Goal: Transaction & Acquisition: Purchase product/service

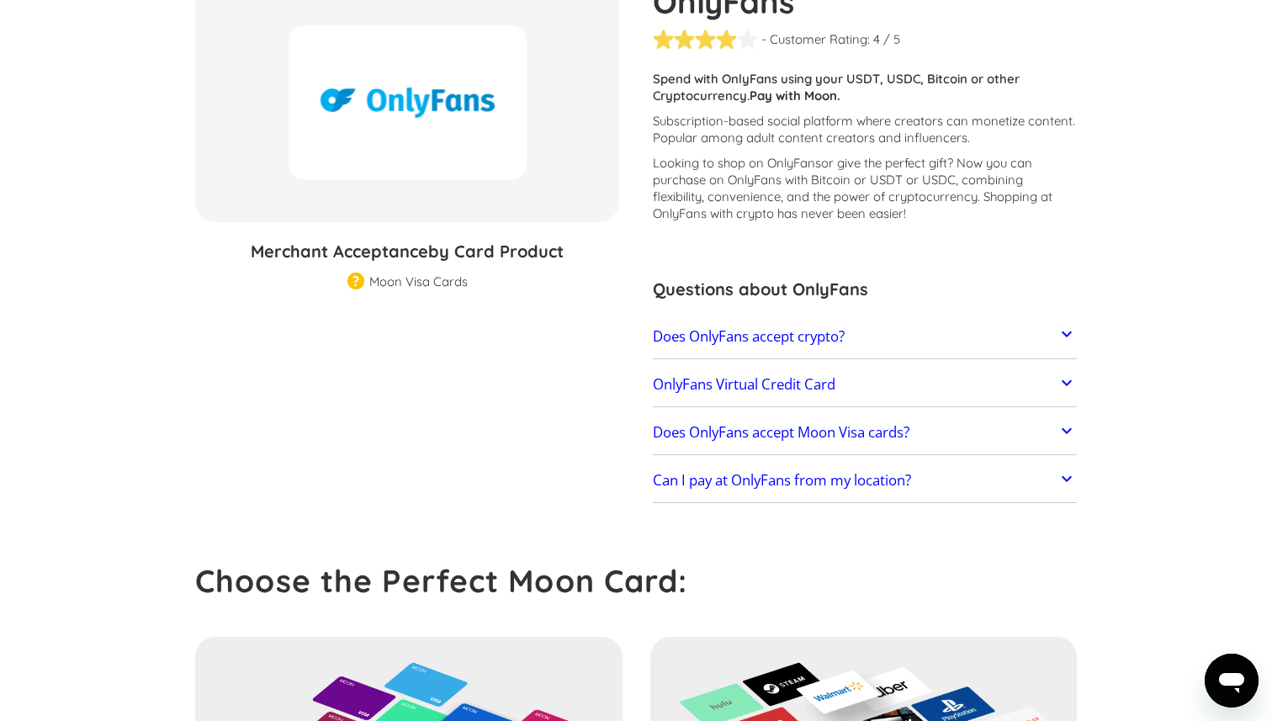
scroll to position [176, 0]
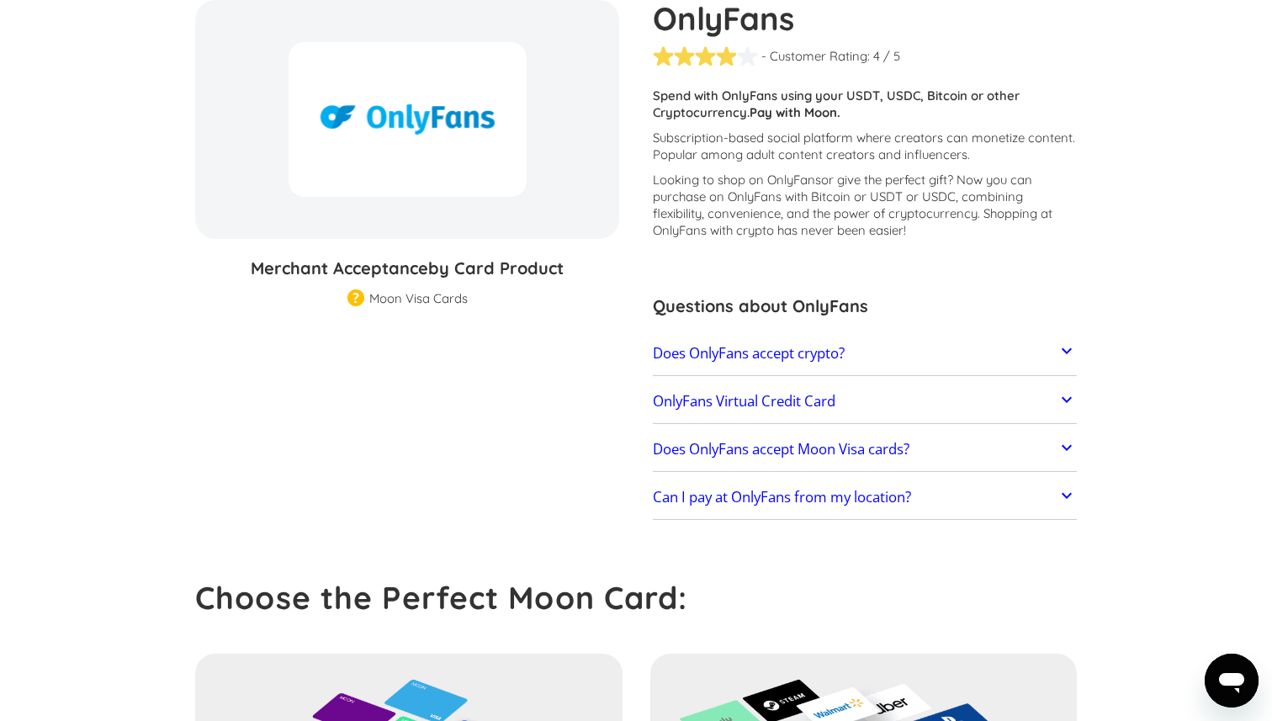
click at [732, 345] on h2 "Does OnlyFans accept crypto?" at bounding box center [749, 353] width 192 height 17
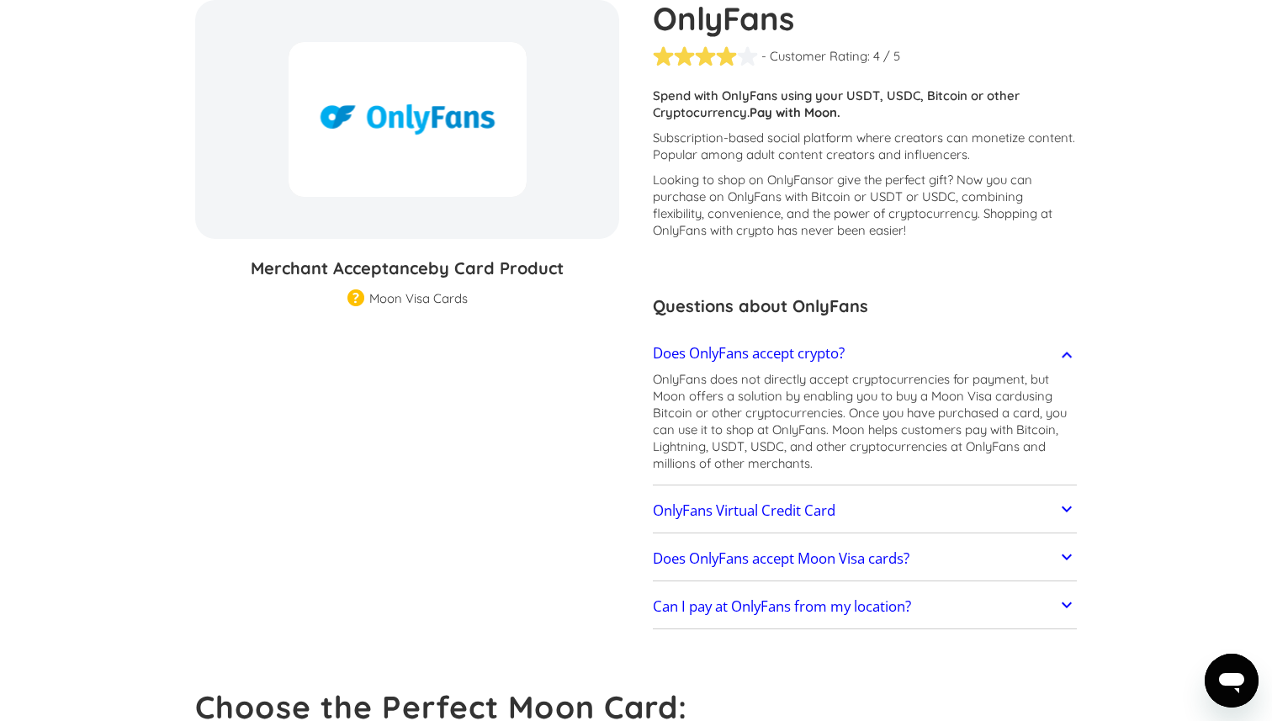
click at [732, 345] on h2 "Does OnlyFans accept crypto?" at bounding box center [749, 353] width 192 height 17
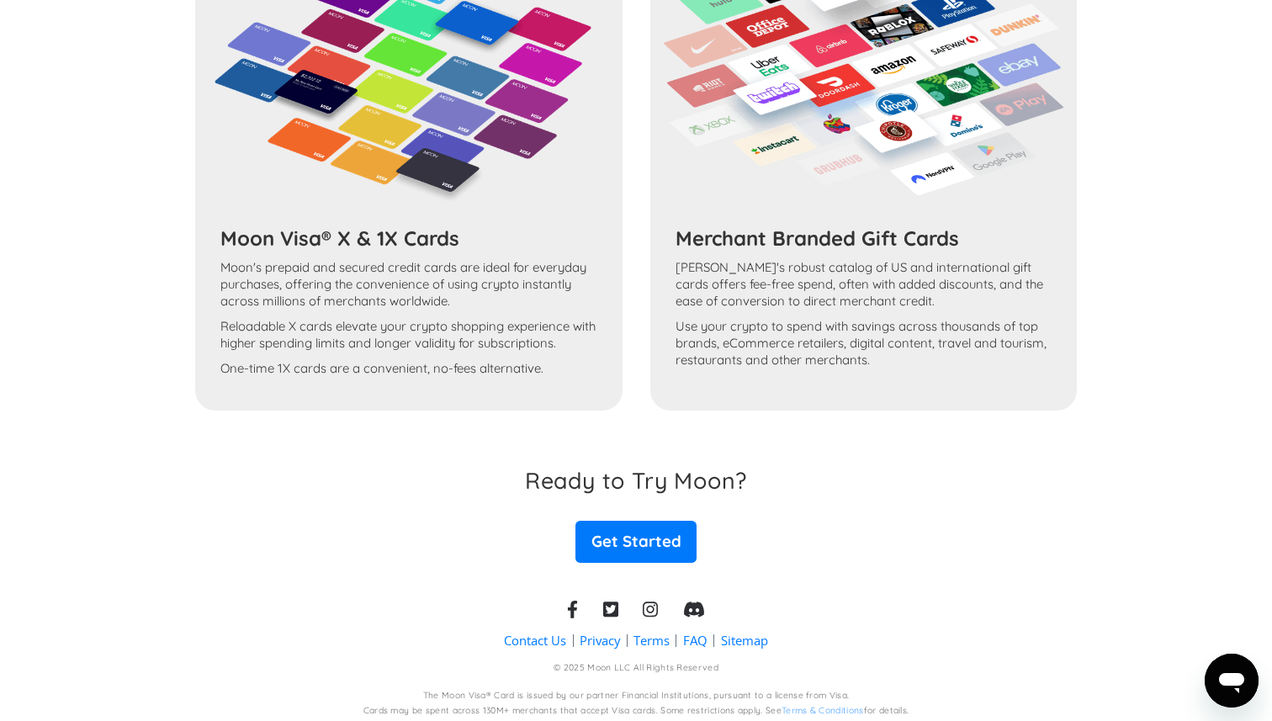
scroll to position [896, 0]
click at [624, 563] on div "Contact Us Privacy Terms FAQ Sitemap © 2025 Moon LLC All Rights Reserved The Mo…" at bounding box center [635, 644] width 881 height 165
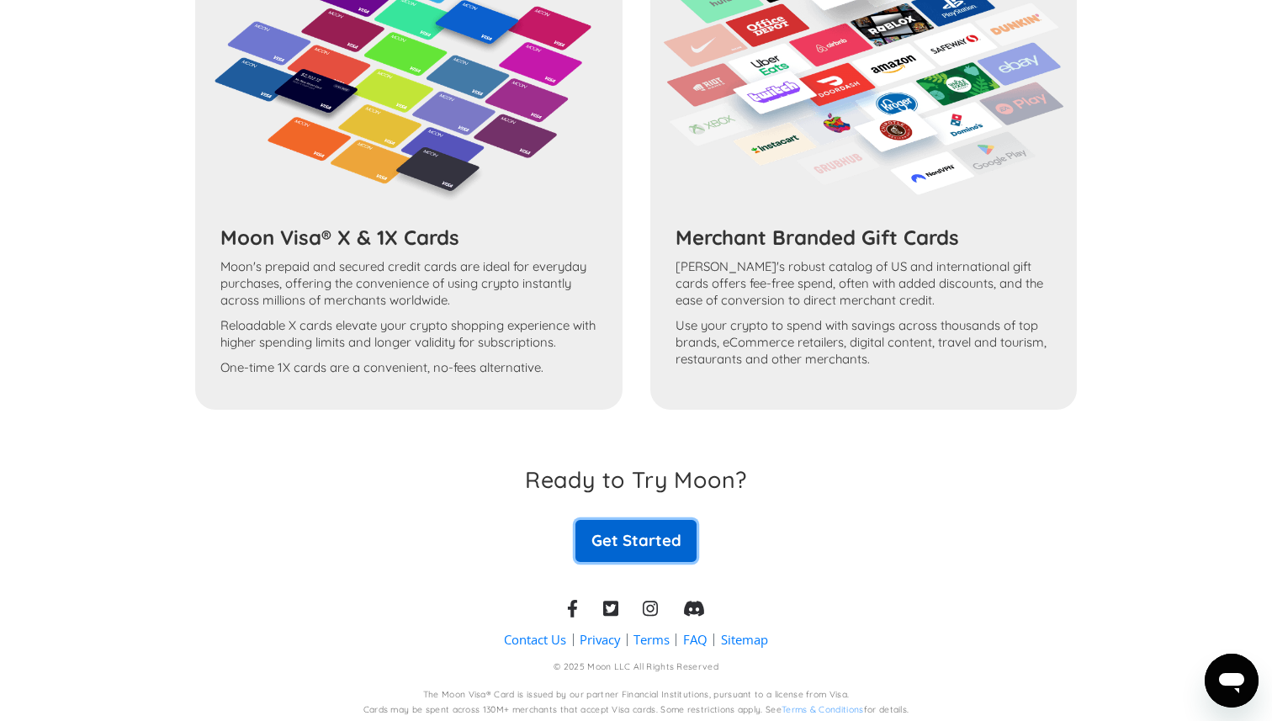
click at [635, 552] on link "Get Started" at bounding box center [635, 541] width 121 height 42
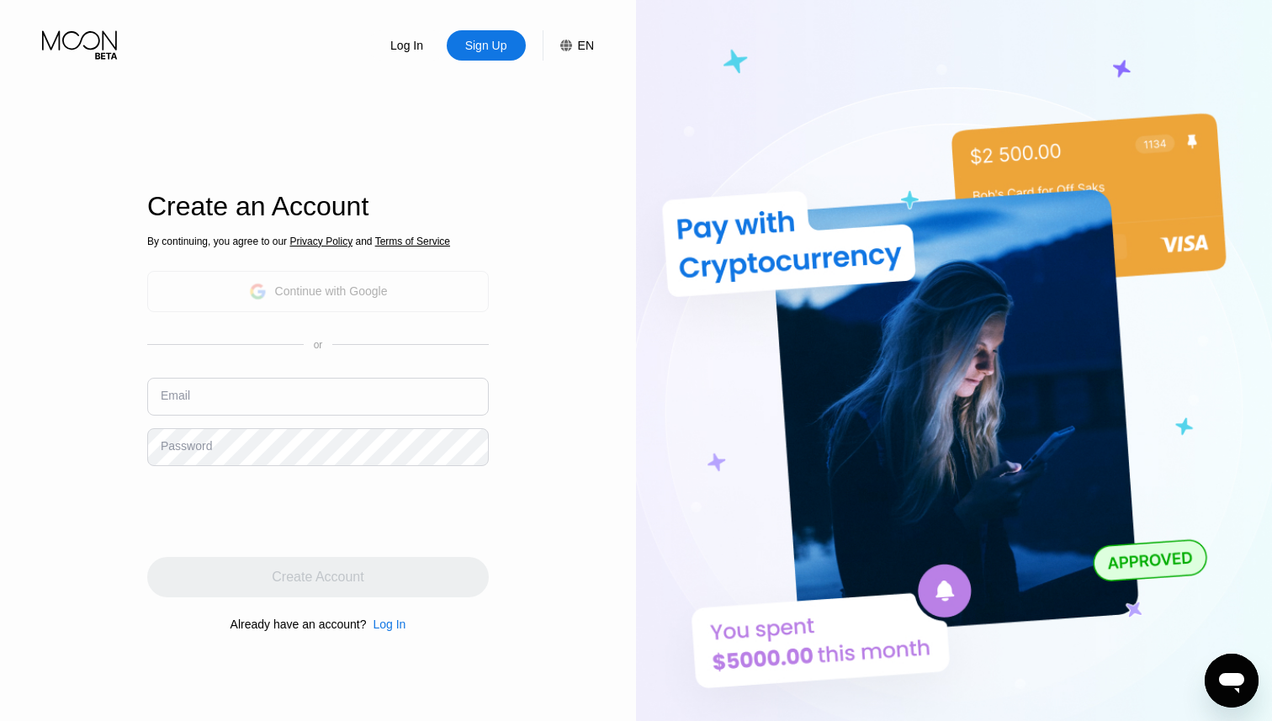
click at [333, 300] on div "Continue with Google" at bounding box center [318, 291] width 139 height 26
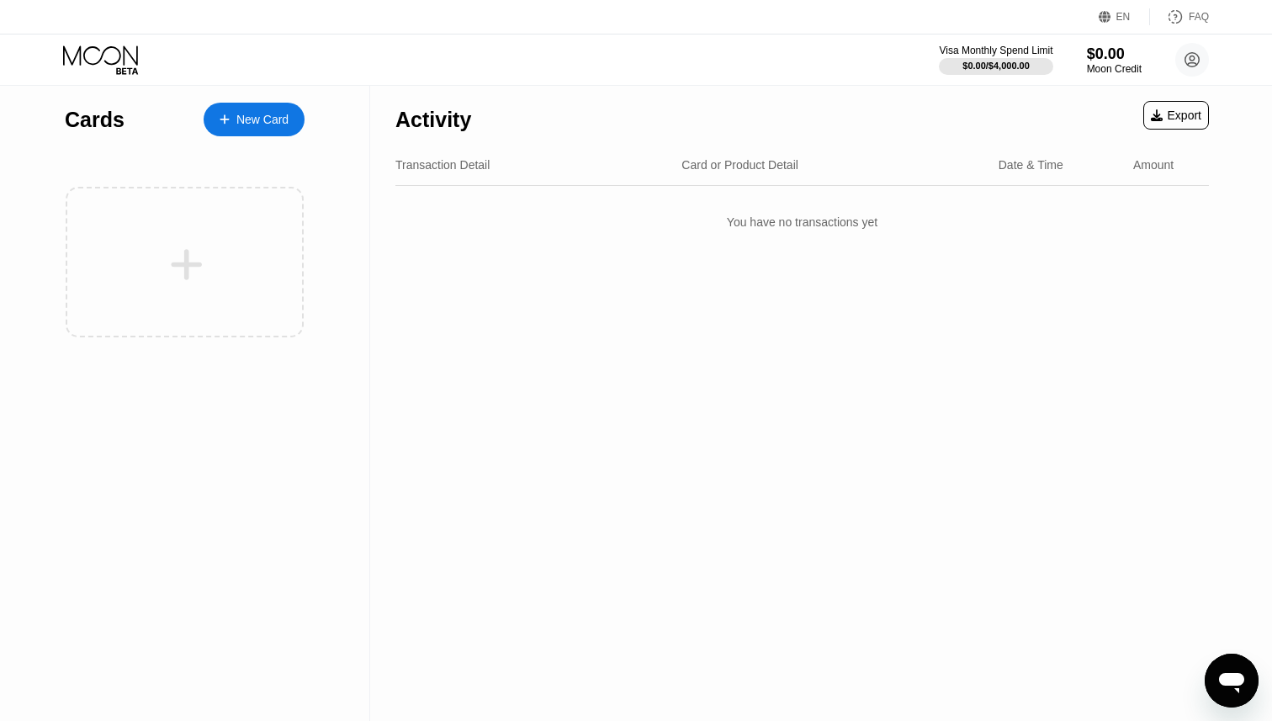
click at [250, 119] on div "New Card" at bounding box center [262, 120] width 52 height 14
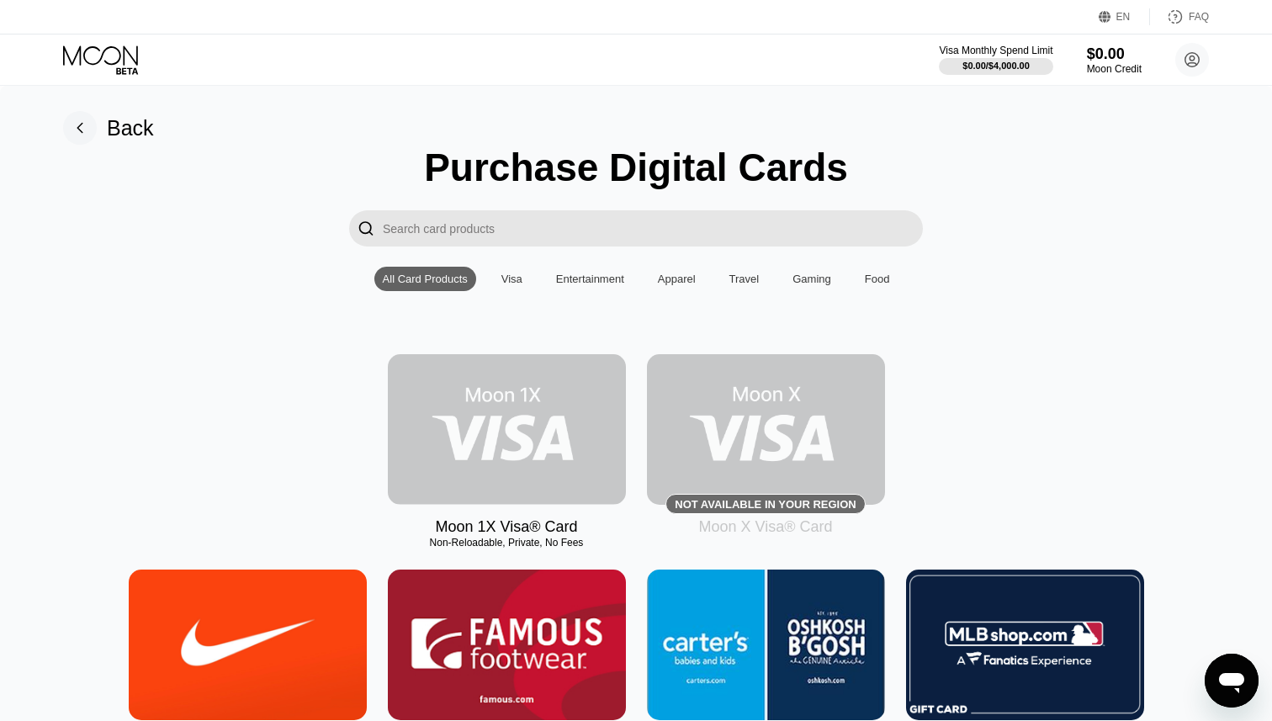
click at [479, 429] on img at bounding box center [507, 429] width 238 height 151
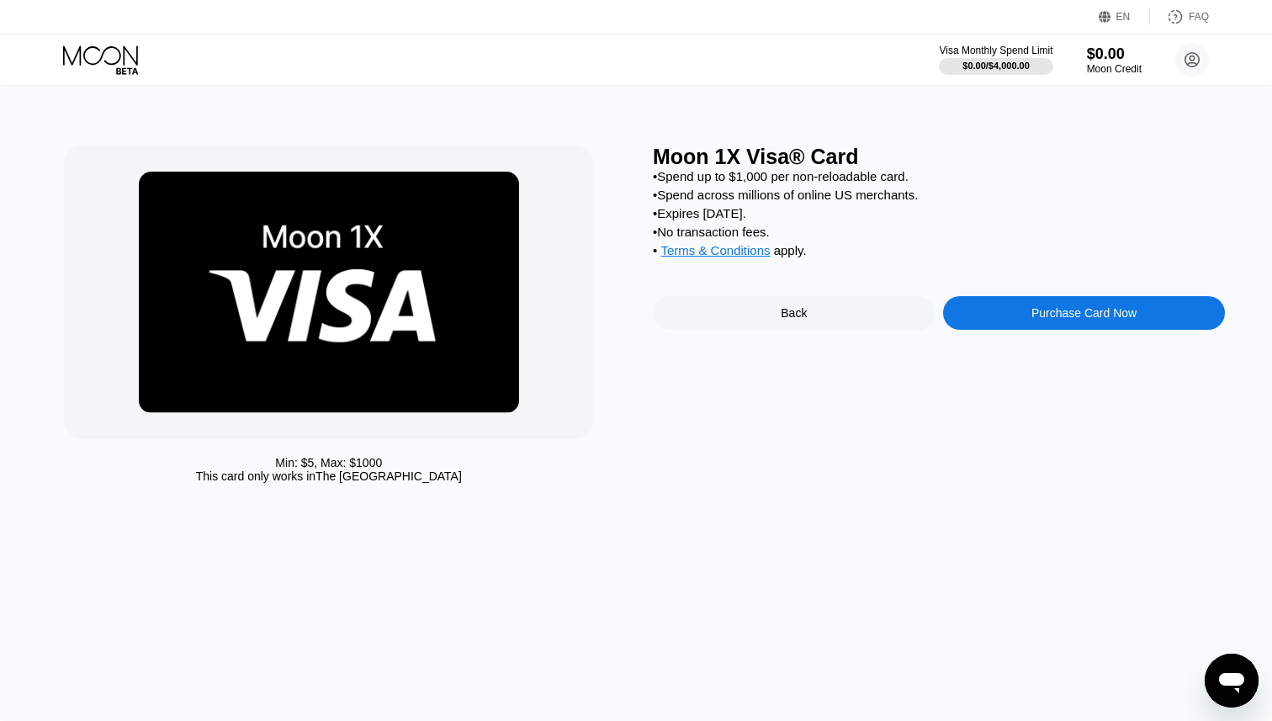
click at [1119, 298] on div "Purchase Card Now" at bounding box center [1084, 313] width 283 height 34
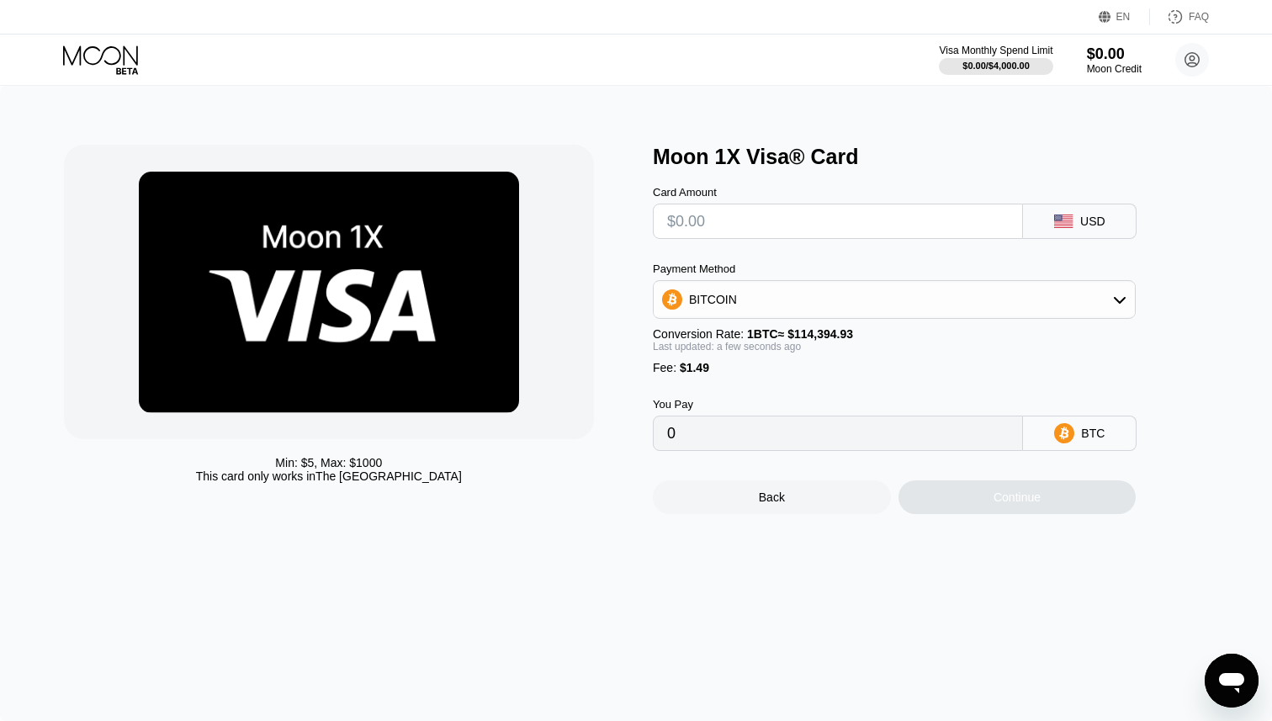
click at [754, 237] on input "text" at bounding box center [837, 221] width 341 height 34
type input "$3"
type input "0.00003925"
type input "$30"
type input "0.00027528"
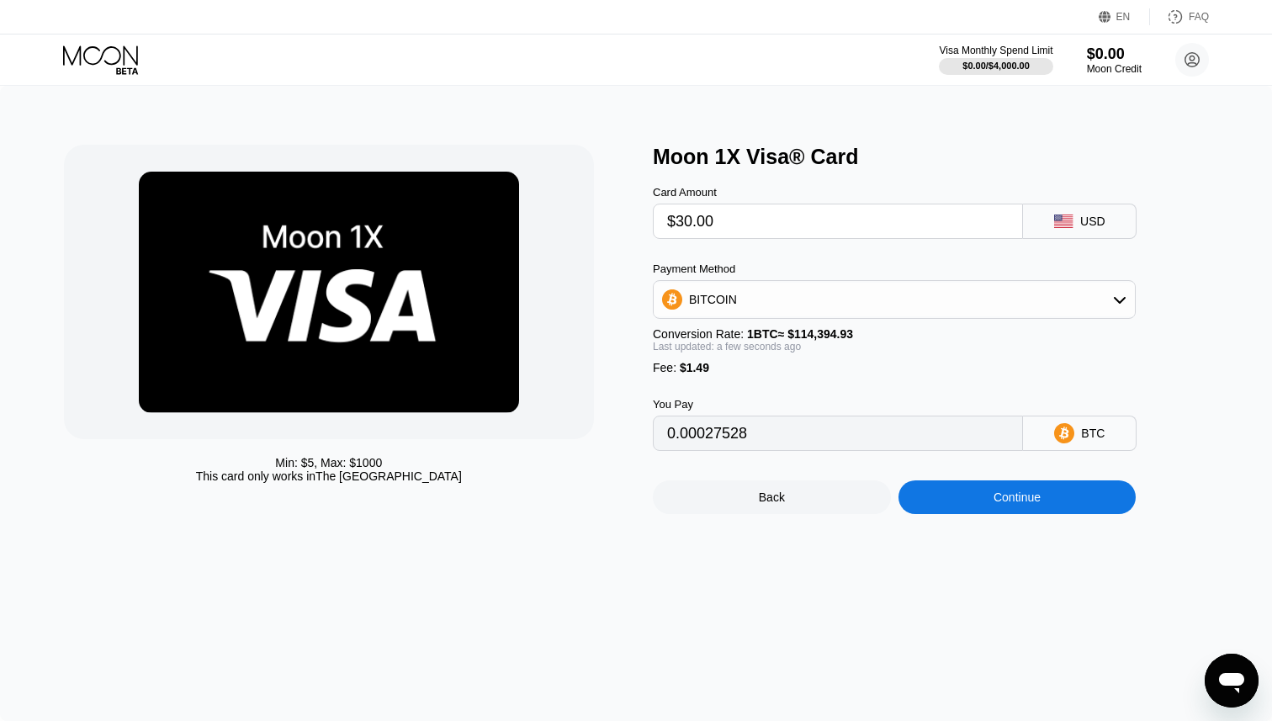
type input "$30.00"
click at [853, 346] on div "Last updated: a few seconds ago" at bounding box center [894, 347] width 483 height 12
click at [957, 505] on div "Continue" at bounding box center [1017, 497] width 238 height 34
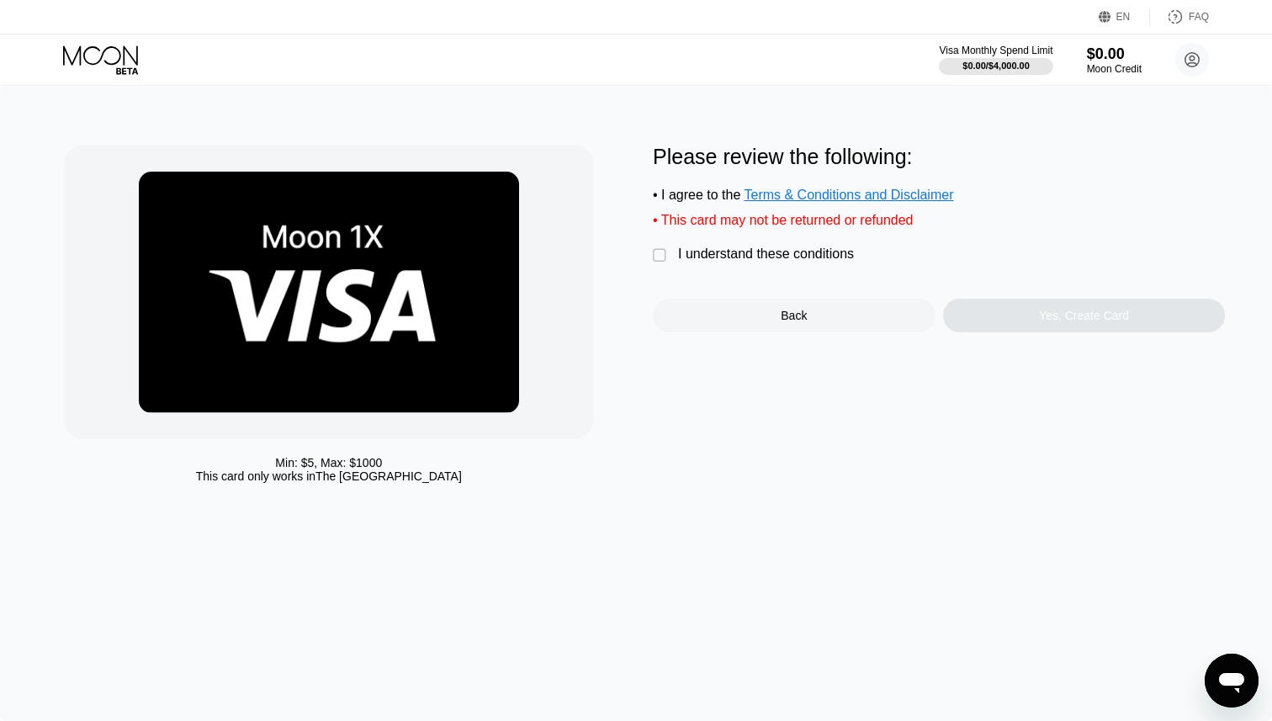
click at [691, 254] on div "I understand these conditions" at bounding box center [766, 253] width 176 height 15
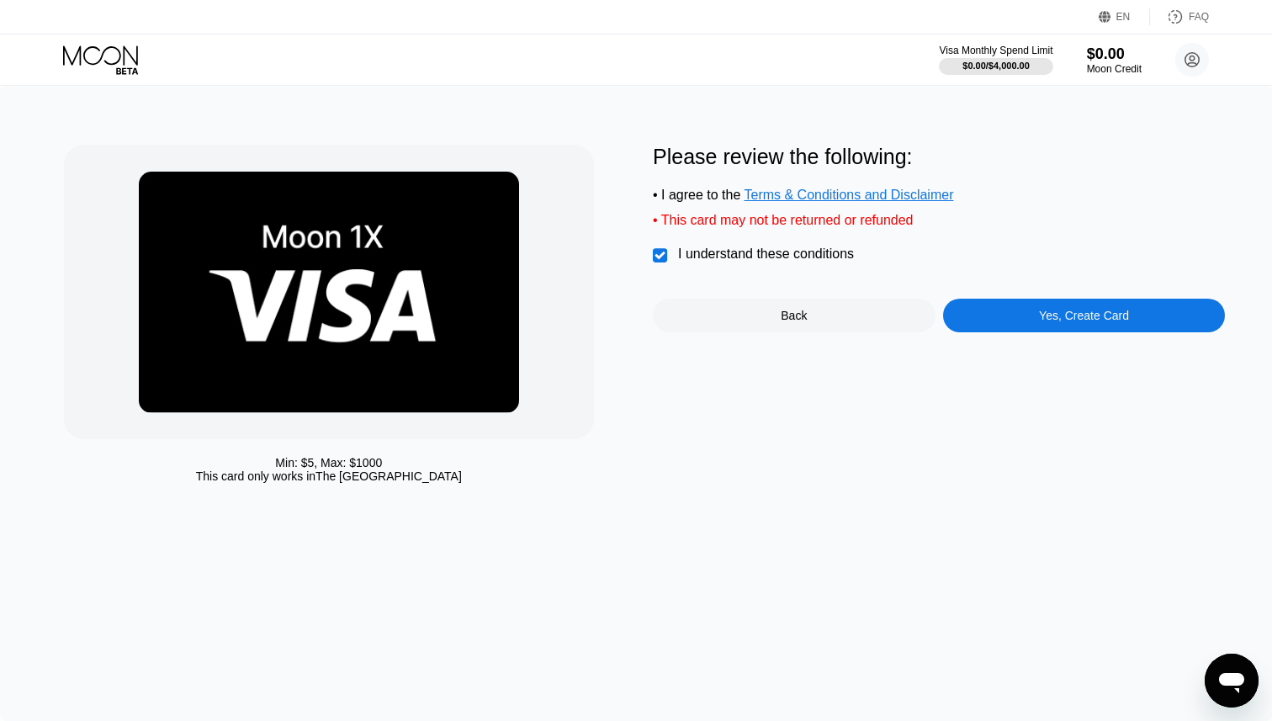
click at [1039, 321] on div "Yes, Create Card" at bounding box center [1084, 315] width 90 height 13
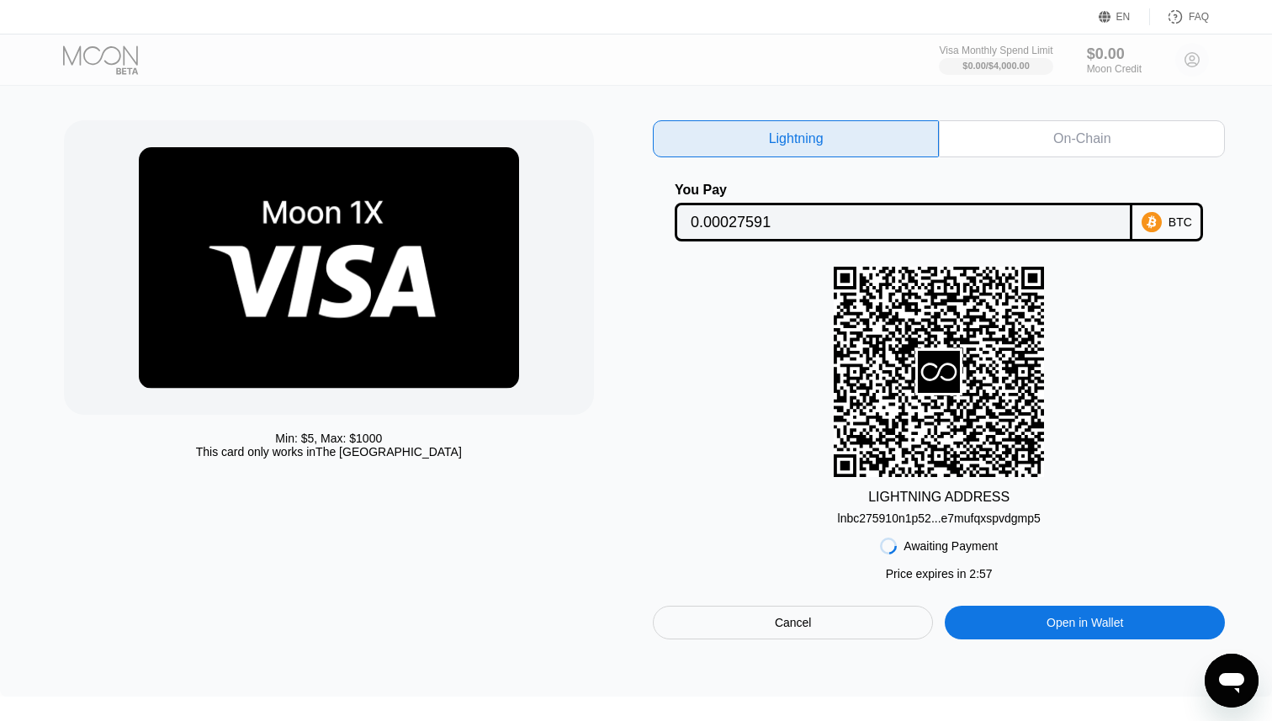
scroll to position [23, 0]
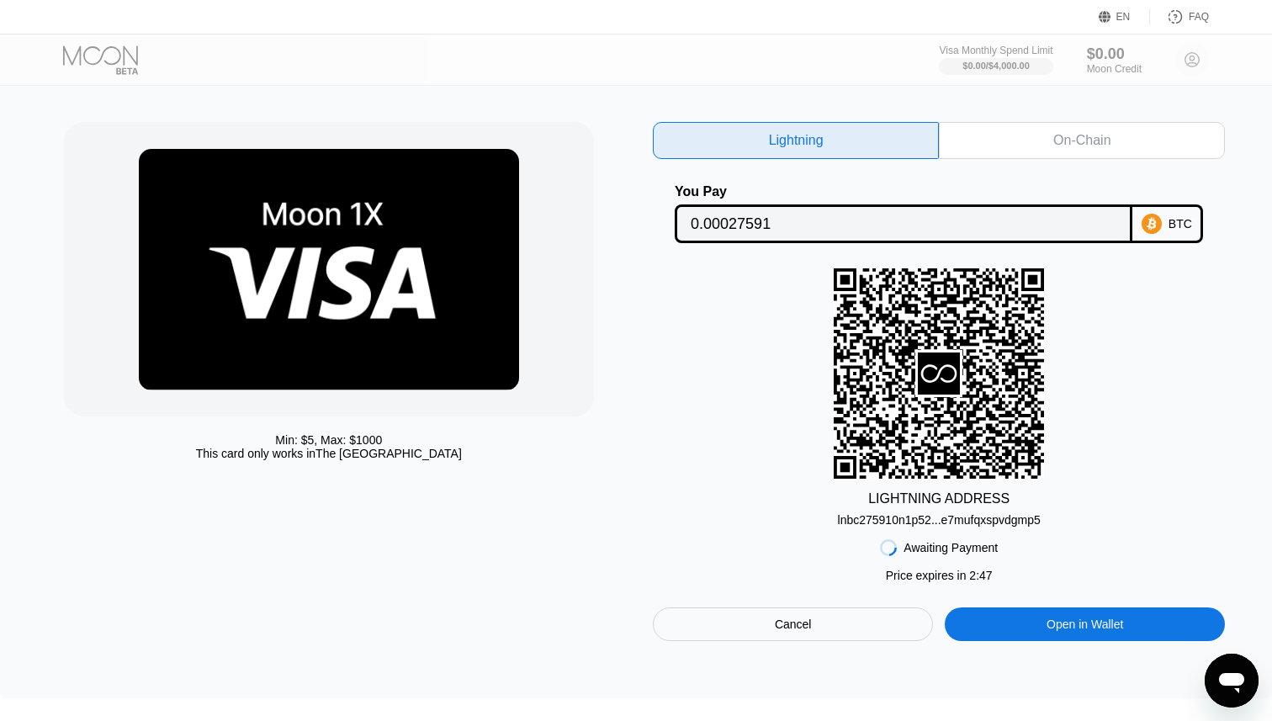
click at [944, 514] on div "lnbc275910n1p52...e7mufqxspvdgmp5" at bounding box center [939, 519] width 203 height 13
click at [976, 532] on div "Awaiting Payment Price expires in 2 : 27 Cancel Open in Wallet" at bounding box center [939, 583] width 572 height 114
click at [979, 524] on div "lnbc275910n1p52...e7mufqxspvdgmp5" at bounding box center [939, 519] width 203 height 13
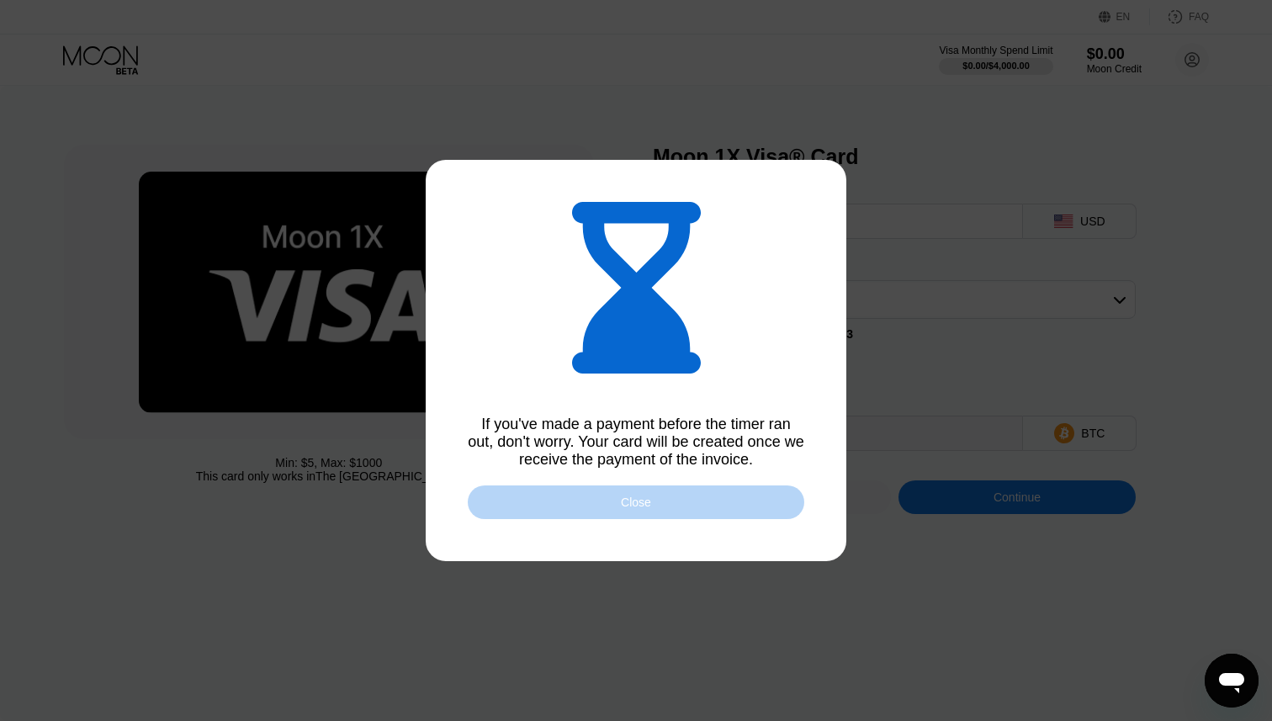
click at [693, 510] on div "Close" at bounding box center [636, 502] width 336 height 34
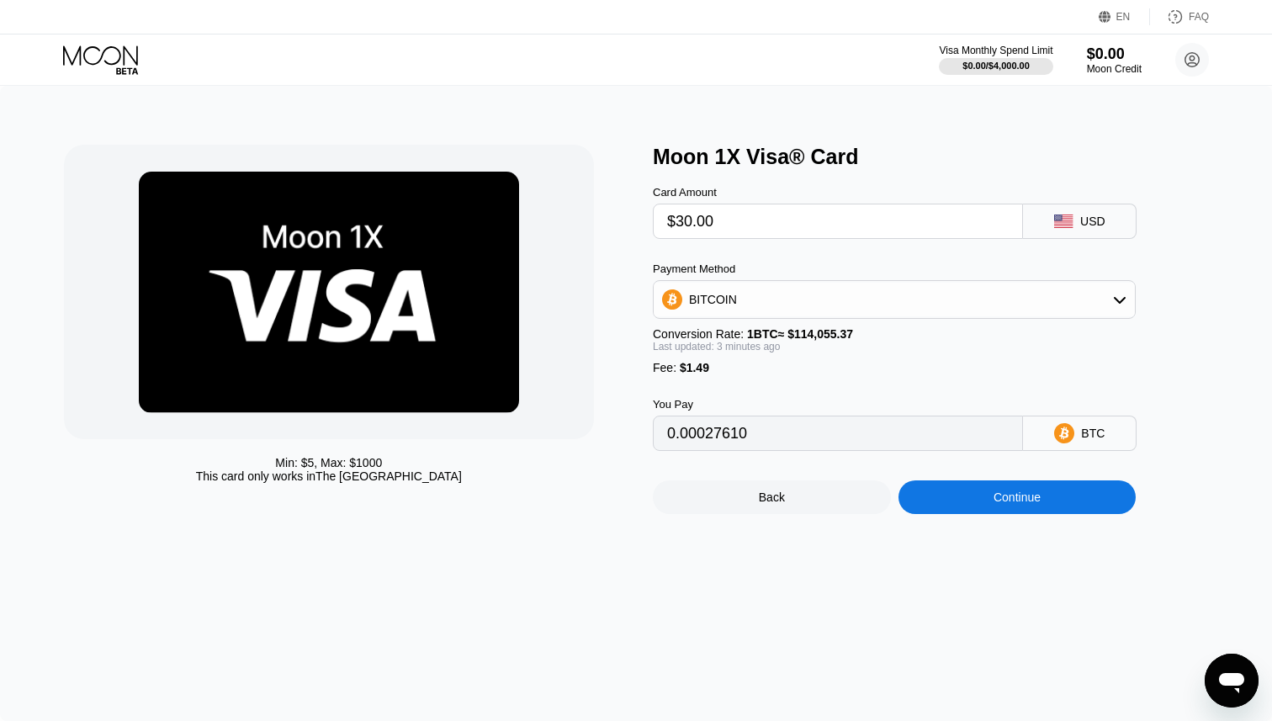
type input "0.00027638"
click at [101, 47] on icon at bounding box center [102, 59] width 78 height 29
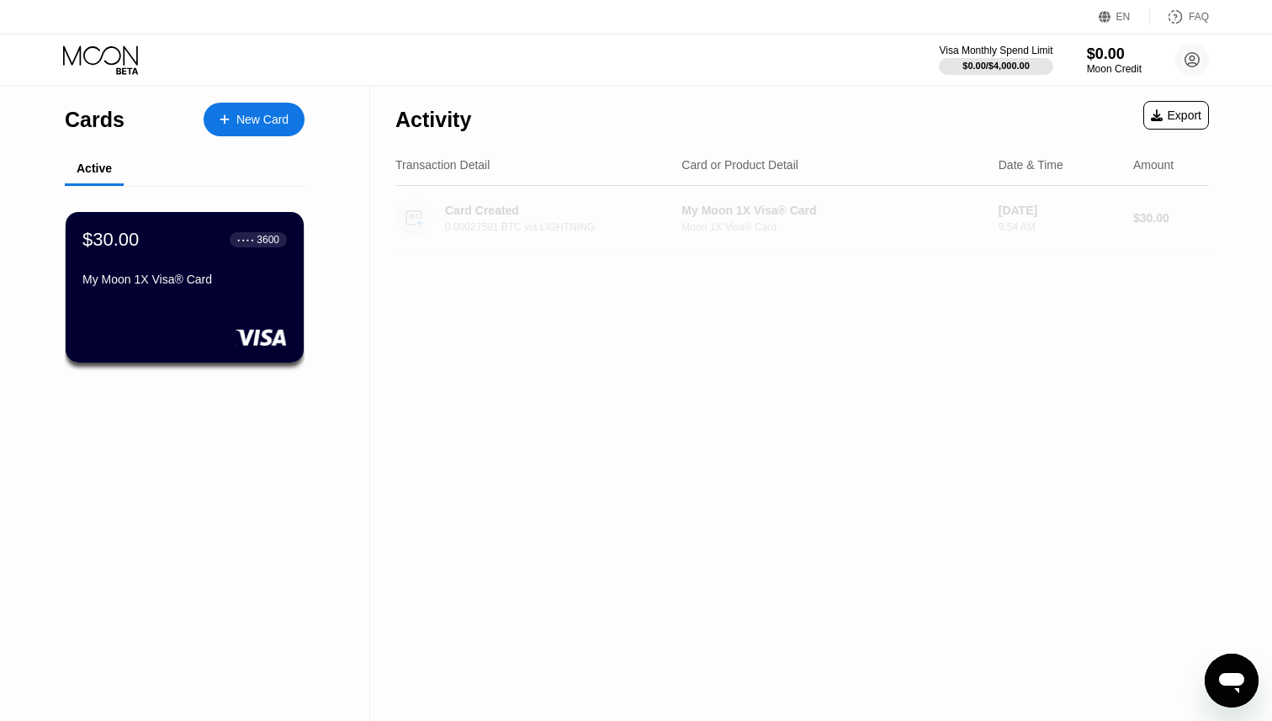
click at [552, 209] on div "Card Created" at bounding box center [559, 210] width 228 height 13
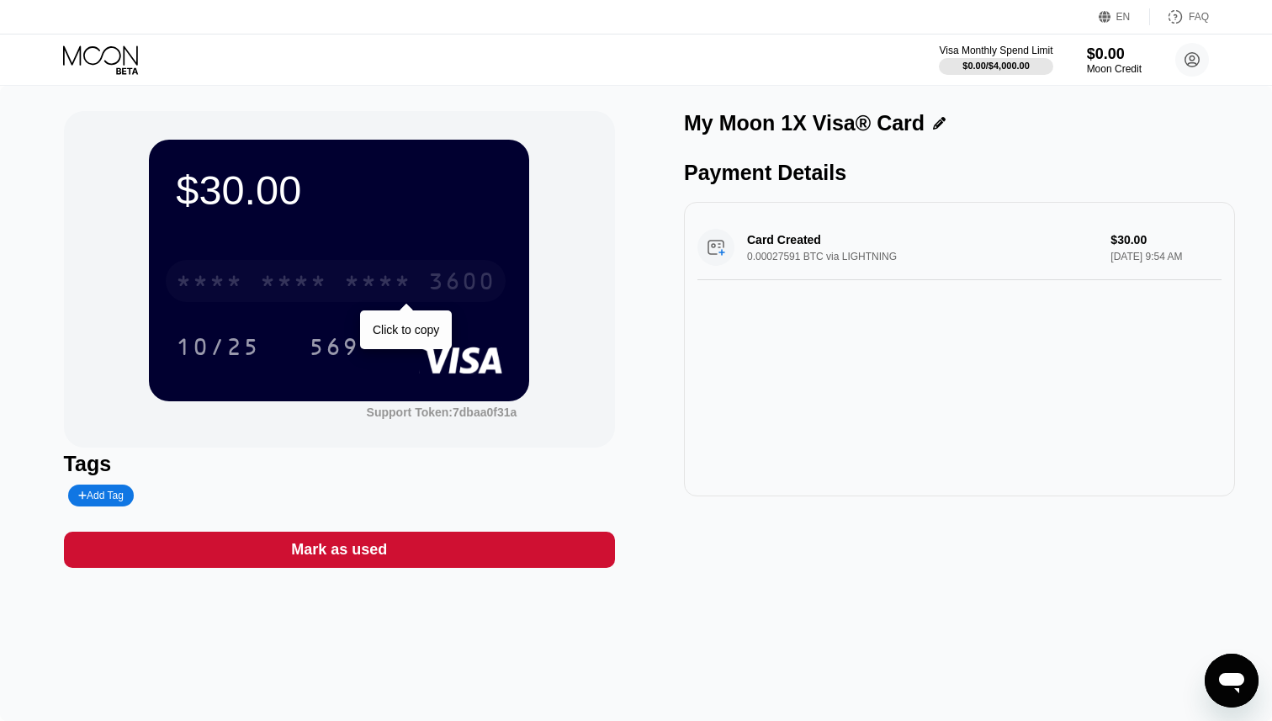
click at [420, 287] on div "* * * * * * * * * * * * 3600" at bounding box center [336, 281] width 340 height 42
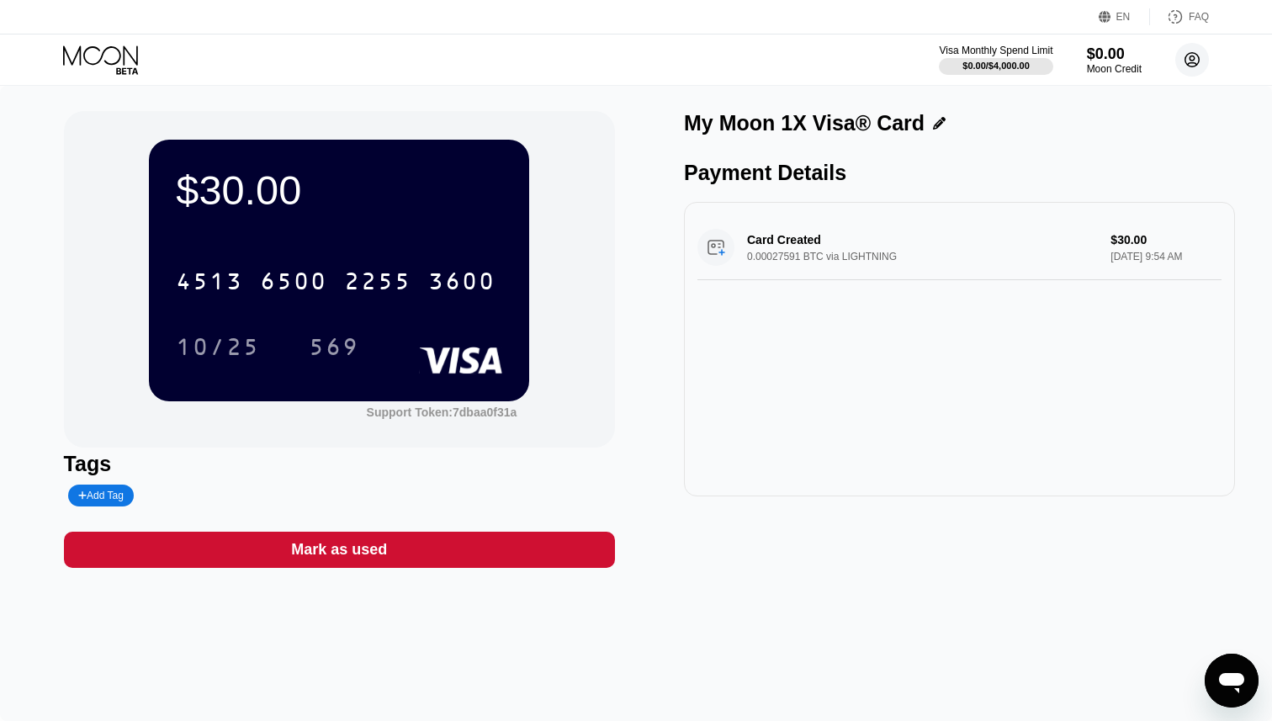
click at [1187, 60] on circle at bounding box center [1192, 60] width 34 height 34
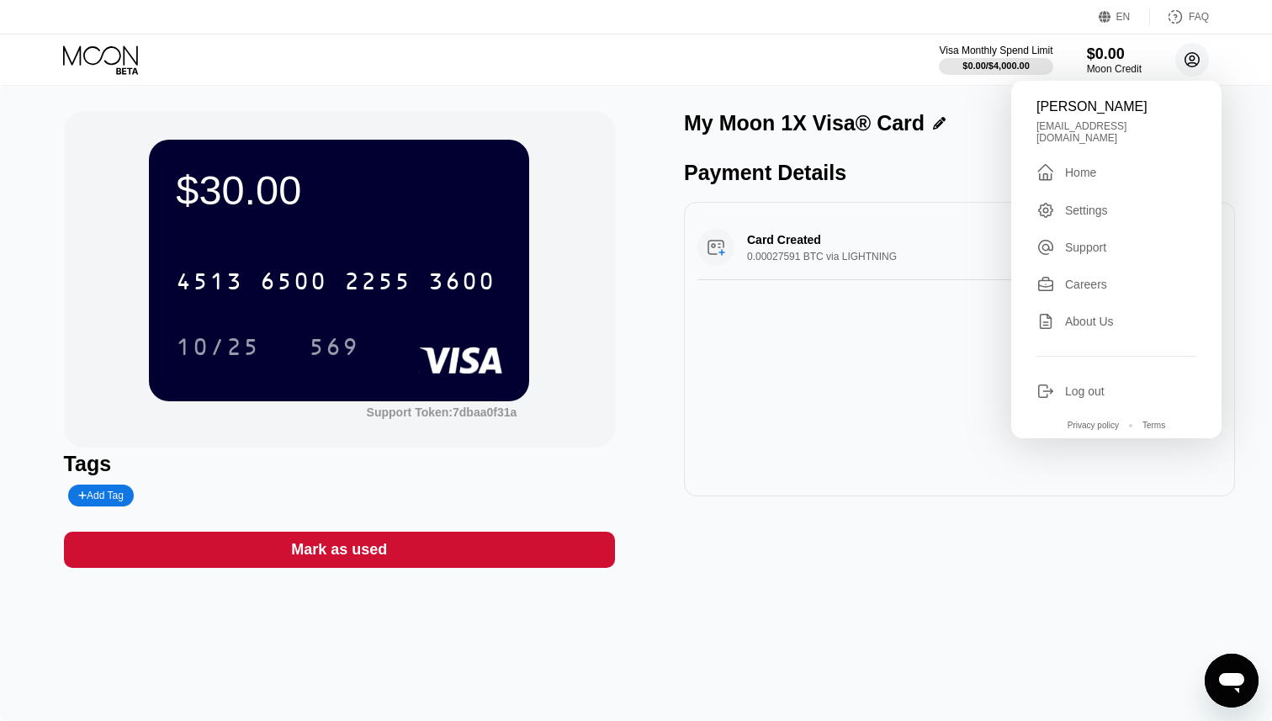
click at [1187, 60] on circle at bounding box center [1192, 60] width 34 height 34
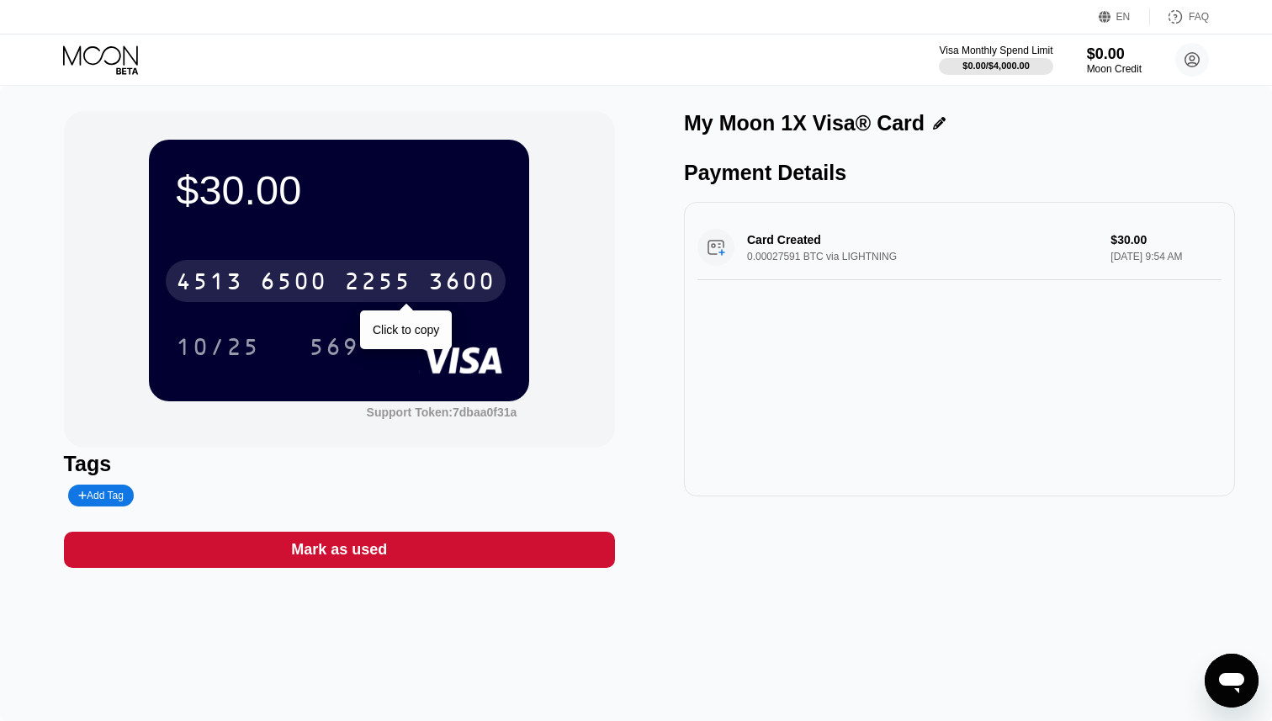
click at [211, 278] on div "4513" at bounding box center [209, 283] width 67 height 27
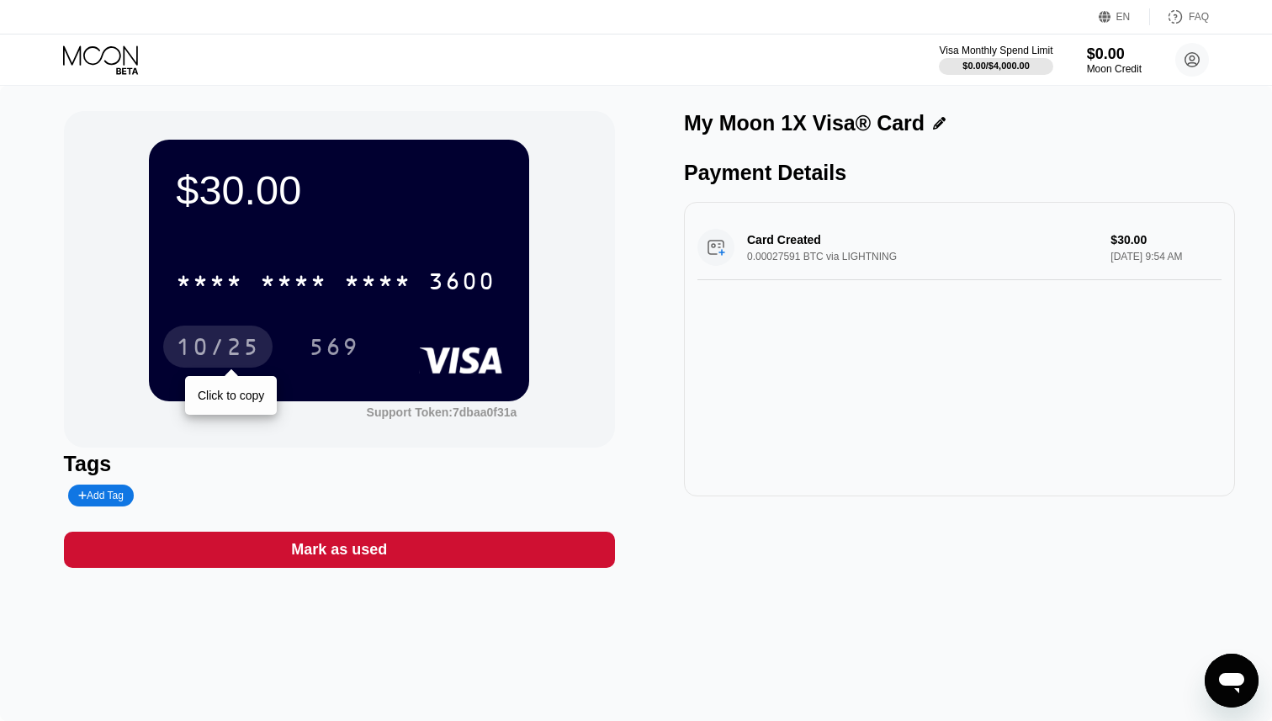
click at [202, 341] on div "10/25" at bounding box center [218, 349] width 84 height 27
click at [90, 45] on icon at bounding box center [102, 59] width 78 height 29
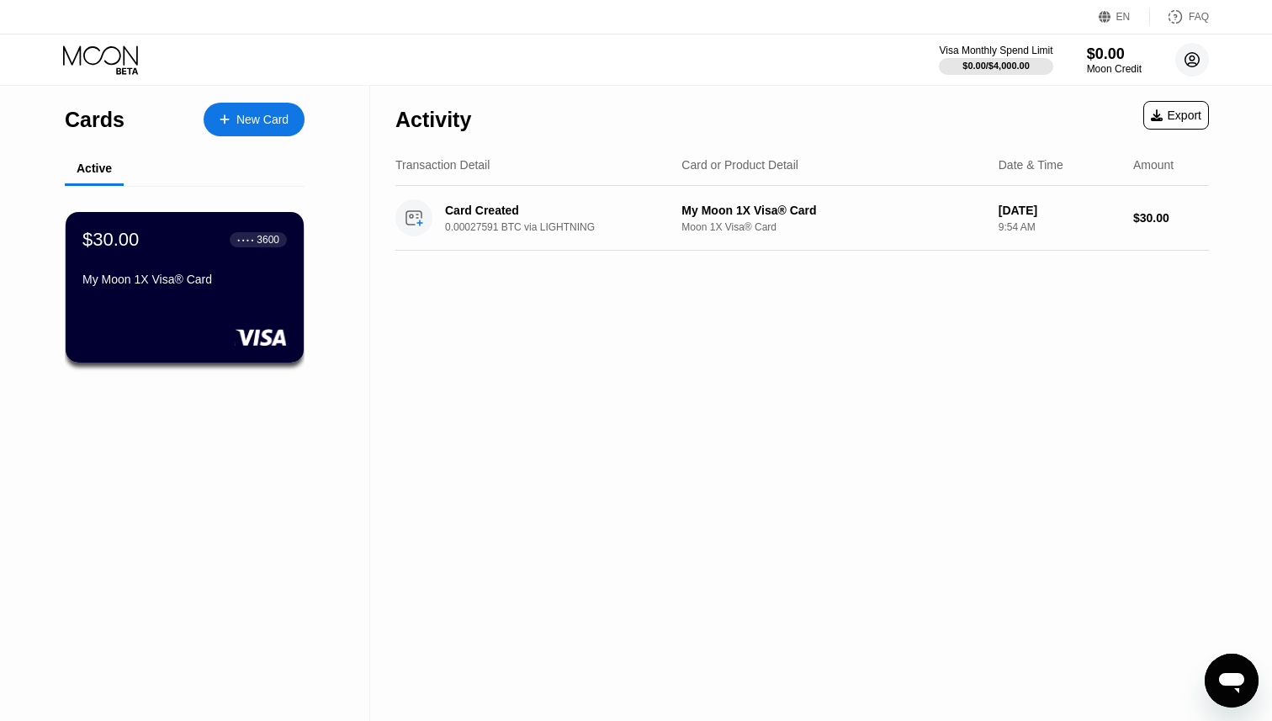
click at [1195, 51] on circle at bounding box center [1192, 60] width 34 height 34
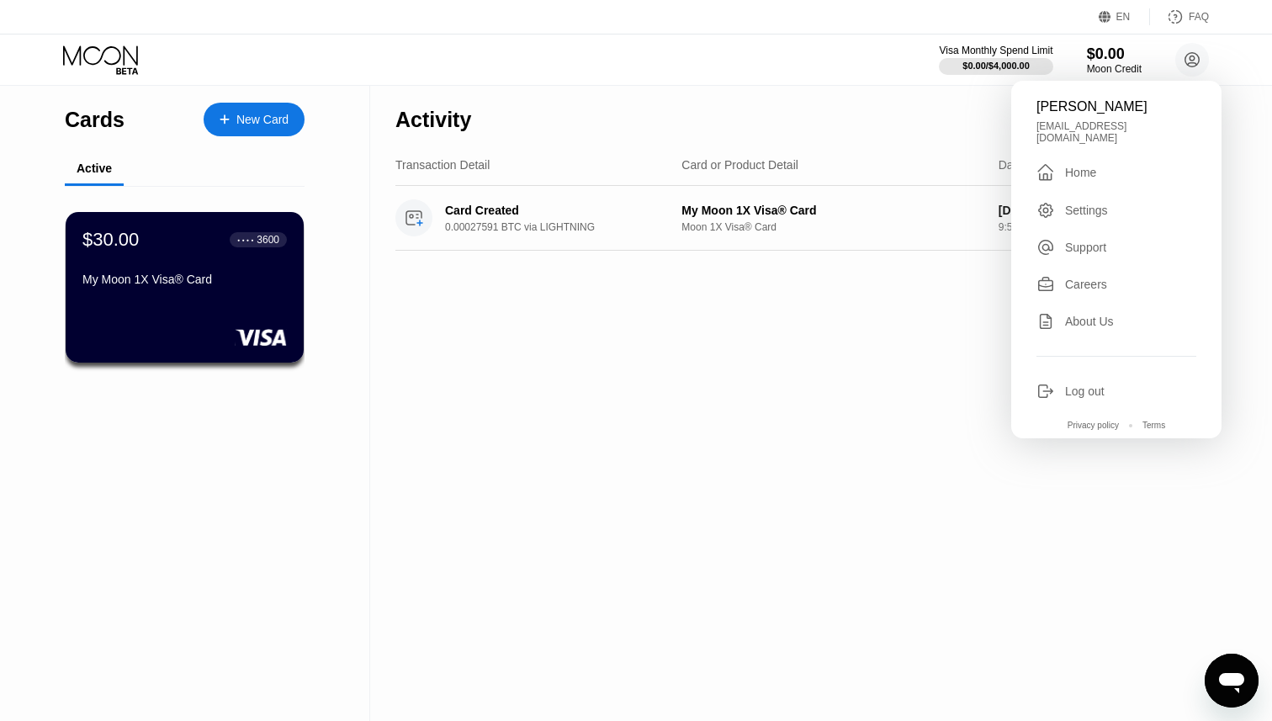
click at [1119, 204] on div "Settings" at bounding box center [1116, 210] width 160 height 19
